Goal: Navigation & Orientation: Understand site structure

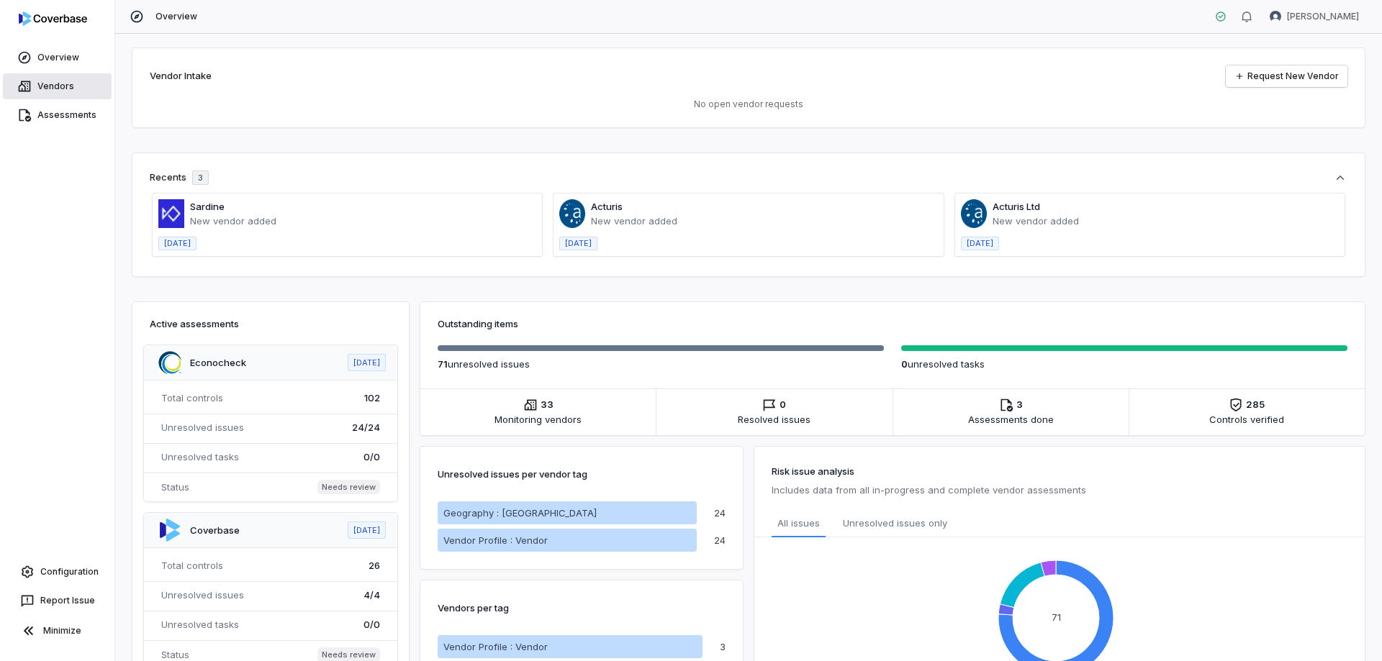
click at [72, 86] on link "Vendors" at bounding box center [57, 86] width 109 height 26
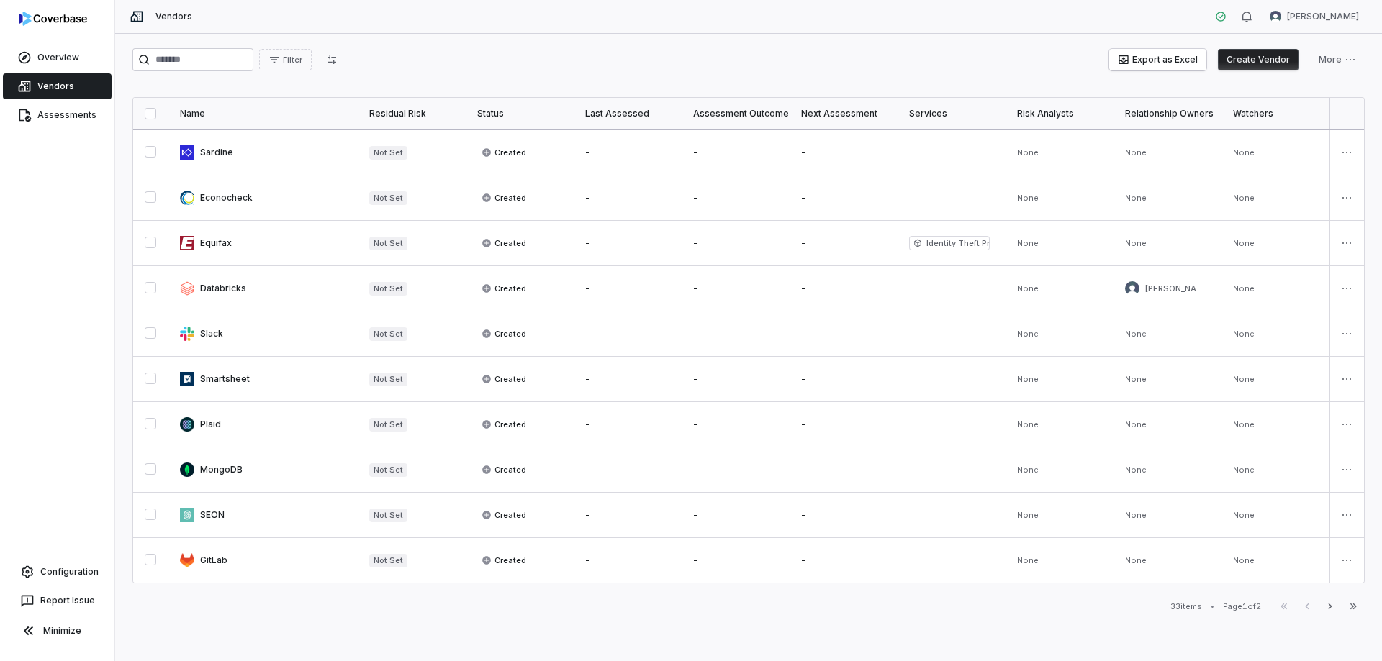
scroll to position [687, 0]
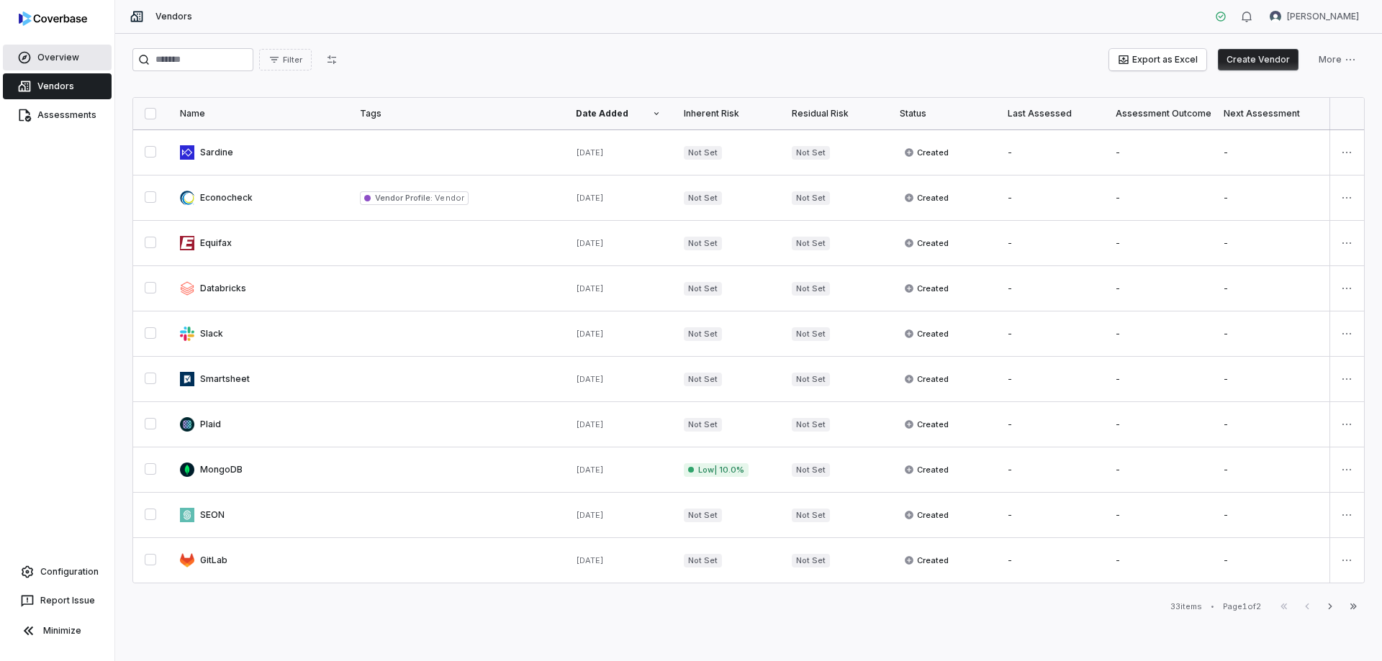
click at [63, 50] on link "Overview" at bounding box center [57, 58] width 109 height 26
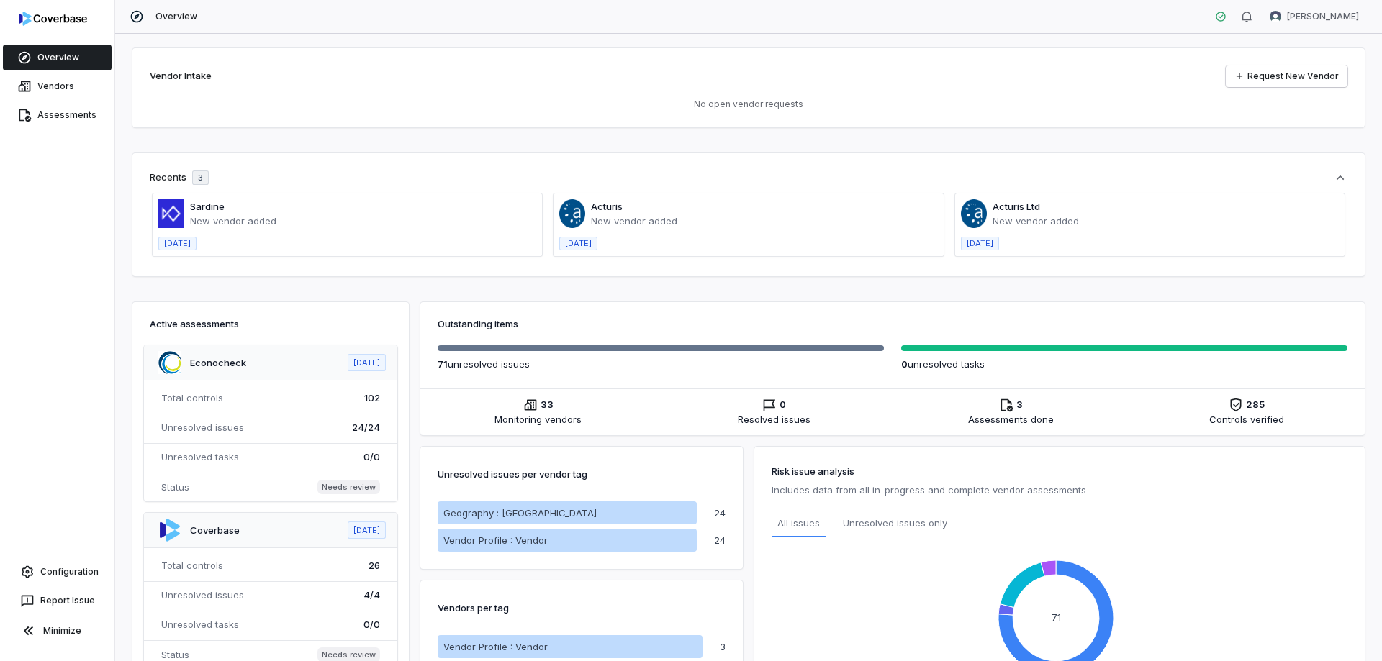
scroll to position [248, 0]
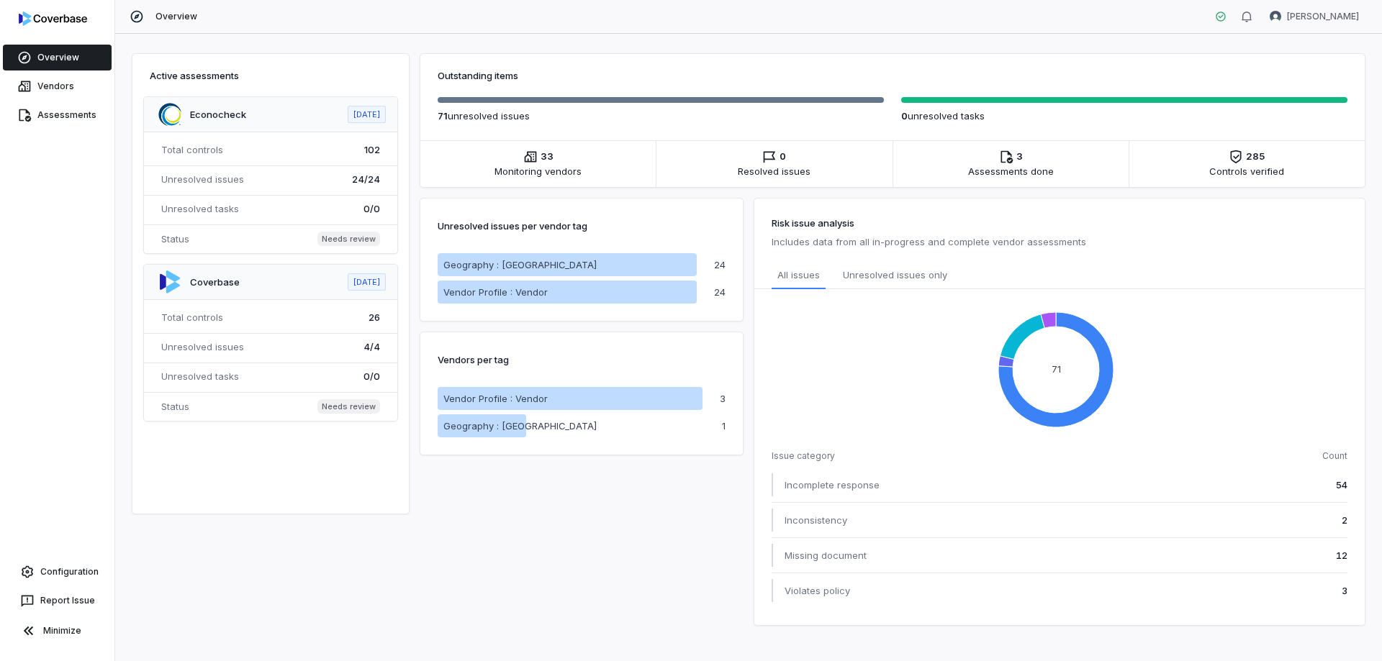
click at [544, 558] on div "Unresolved issues per vendor tag Geography : [GEOGRAPHIC_DATA] Vendor Profile :…" at bounding box center [581, 406] width 322 height 438
click at [1289, 26] on html "Overview Vendors Assessments Configuration Report Issue Minimize Overview [PERS…" at bounding box center [691, 330] width 1382 height 661
click at [1308, 77] on div "Organization" at bounding box center [1307, 74] width 110 height 23
